Goal: Task Accomplishment & Management: Use online tool/utility

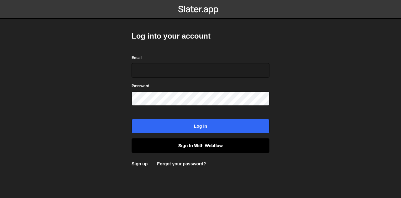
click at [189, 147] on link "Sign in with Webflow" at bounding box center [201, 145] width 138 height 14
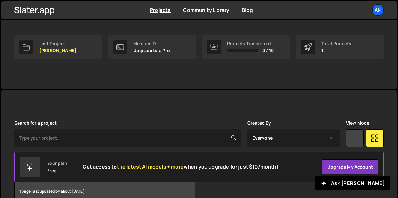
scroll to position [91, 0]
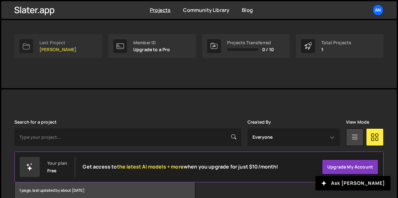
click at [45, 41] on div "Last Project" at bounding box center [57, 42] width 37 height 5
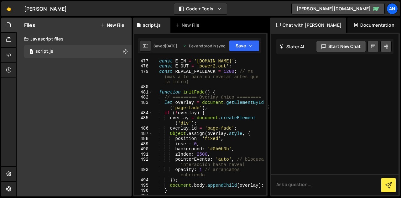
scroll to position [3323, 0]
click at [221, 92] on div "const E_IN = '[DOMAIN_NAME]' ; const E_OUT = 'power2.out' ; const REVEAL_FALLBA…" at bounding box center [208, 132] width 111 height 146
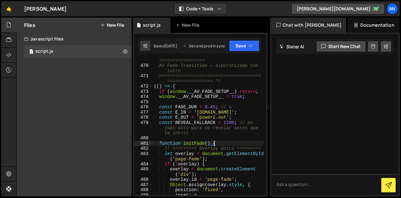
scroll to position [3268, 0]
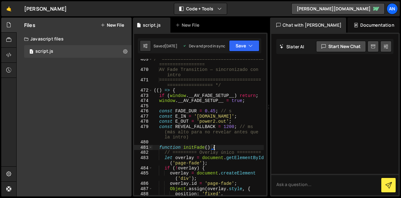
click at [177, 90] on div "/* ====================================== ================= AV Fade Transition …" at bounding box center [208, 133] width 111 height 152
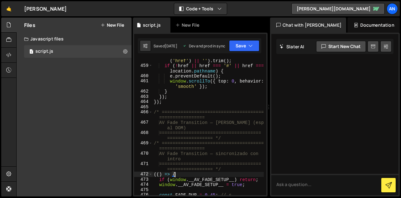
scroll to position [3184, 0]
click at [163, 104] on div "const href = ( logo . getAttribute ( 'href' ) || '' ) . trim ( ) ; if ( ! href …" at bounding box center [208, 129] width 111 height 152
type textarea "});"
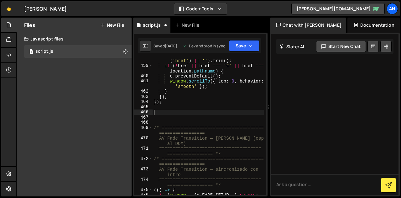
click at [159, 110] on div "const href = ( logo . getAttribute ( 'href' ) || '' ) . trim ( ) ; if ( ! href …" at bounding box center [208, 129] width 111 height 152
paste textarea "});"
type textarea "});"
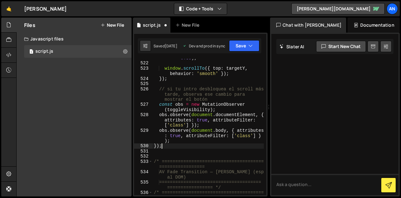
scroll to position [3657, 0]
click at [158, 153] on div ": y + Math . round ( window . innerHeight * 0.85 ) ; window . scrollTo ({ top :…" at bounding box center [208, 128] width 111 height 157
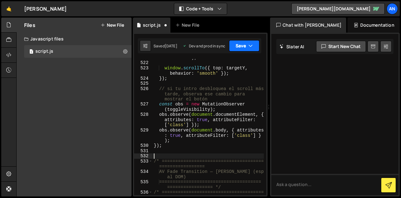
click at [244, 47] on button "Save" at bounding box center [244, 45] width 30 height 11
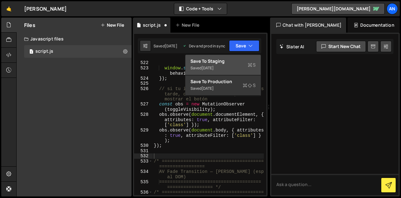
click at [236, 63] on div "Save to Staging S" at bounding box center [222, 61] width 65 height 6
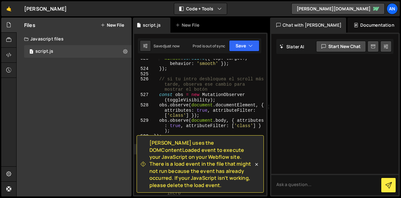
scroll to position [3672, 0]
click at [242, 40] on button "Save" at bounding box center [244, 45] width 30 height 11
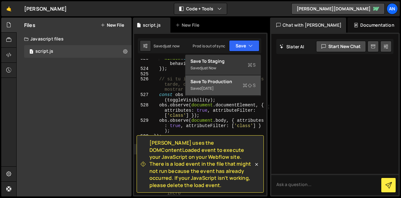
click at [234, 80] on div "Save to Production S" at bounding box center [222, 81] width 65 height 6
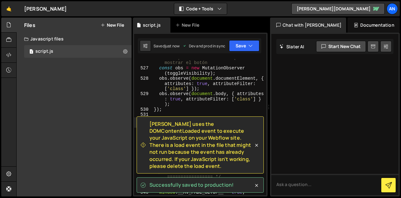
scroll to position [3699, 0]
click at [256, 148] on icon at bounding box center [256, 145] width 6 height 6
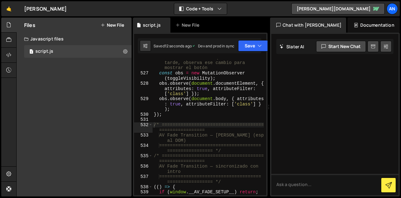
scroll to position [3692, 0]
